Goal: Task Accomplishment & Management: Use online tool/utility

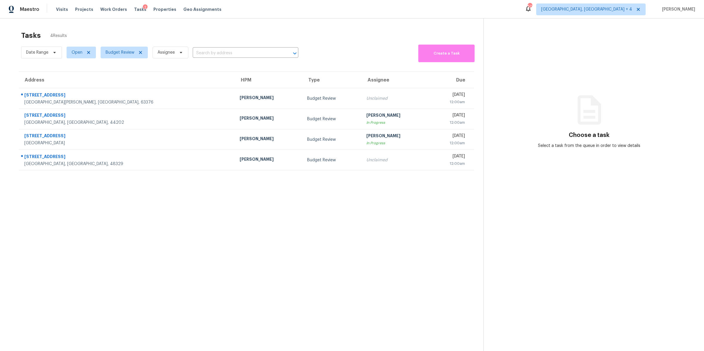
click at [429, 90] on td "Fri, Aug 22nd 2025 12:00am" at bounding box center [451, 98] width 45 height 21
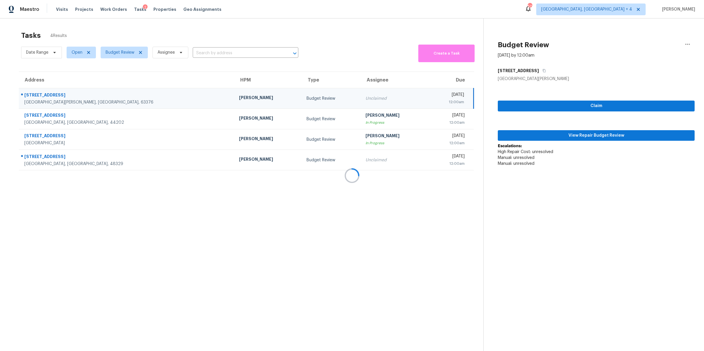
click at [563, 137] on div at bounding box center [352, 175] width 704 height 351
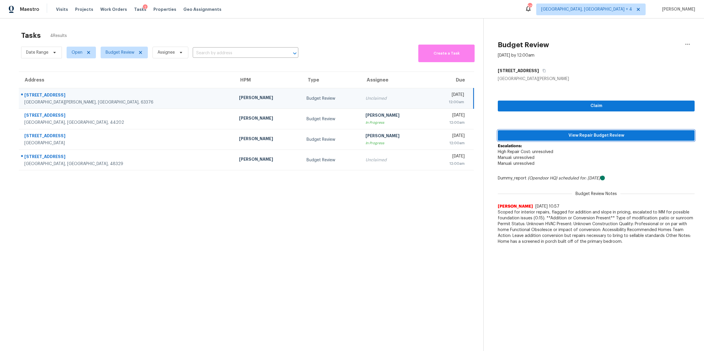
click at [589, 136] on span "View Repair Budget Review" at bounding box center [597, 135] width 188 height 7
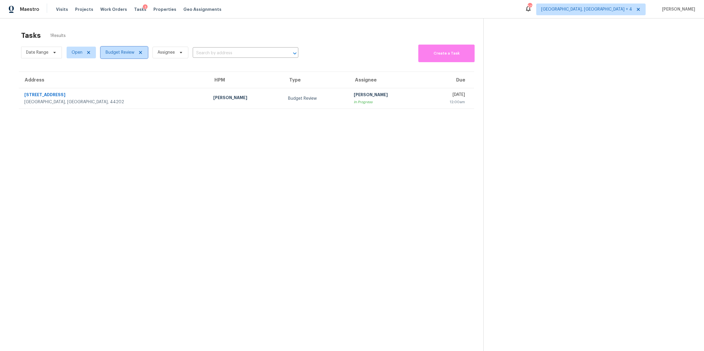
click at [117, 50] on span "Budget Review" at bounding box center [120, 53] width 29 height 6
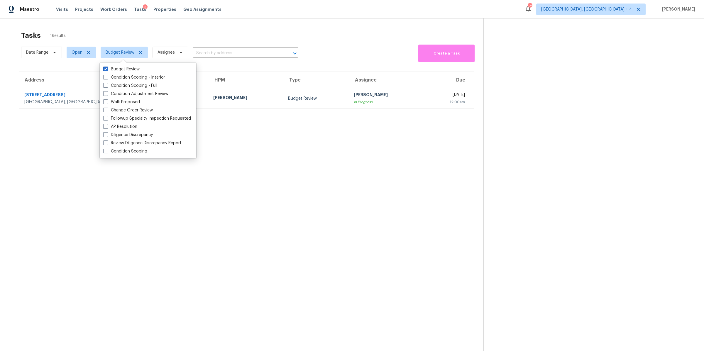
click at [62, 184] on section "Tasks 1 Results Date Range Open Budget Review Assignee ​ Create a Task Address …" at bounding box center [246, 199] width 474 height 342
